Goal: Find specific page/section: Find specific page/section

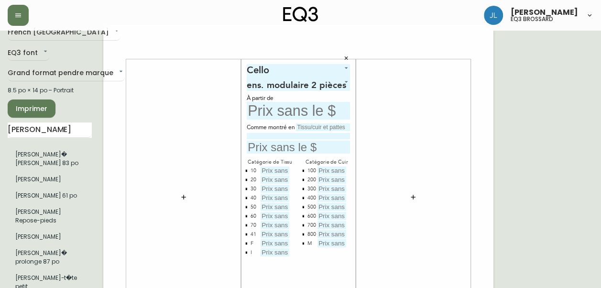
scroll to position [26, 0]
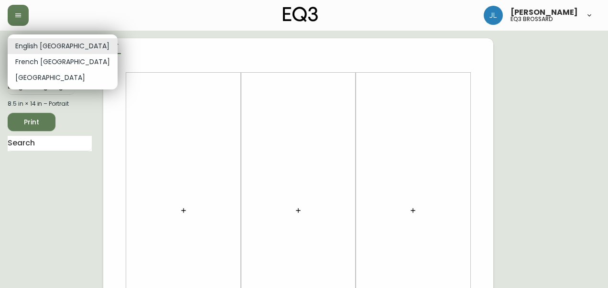
click at [55, 60] on li "French [GEOGRAPHIC_DATA]" at bounding box center [63, 62] width 110 height 16
type input "fr_CA"
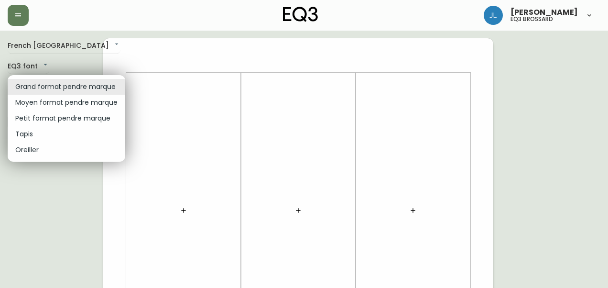
click at [65, 118] on li "Petit format pendre marque" at bounding box center [67, 118] width 118 height 16
type input "small"
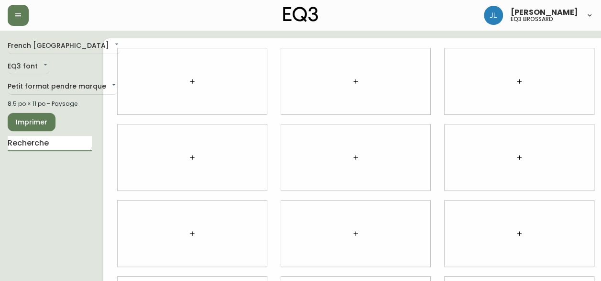
click at [72, 138] on input "text" at bounding box center [50, 143] width 84 height 15
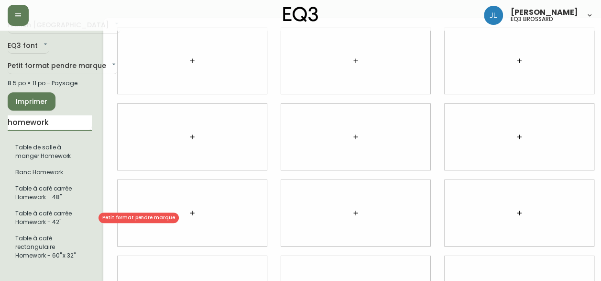
scroll to position [21, 0]
type input "homework"
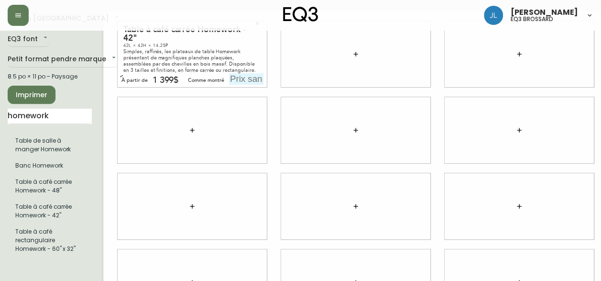
scroll to position [28, 0]
